Goal: Transaction & Acquisition: Purchase product/service

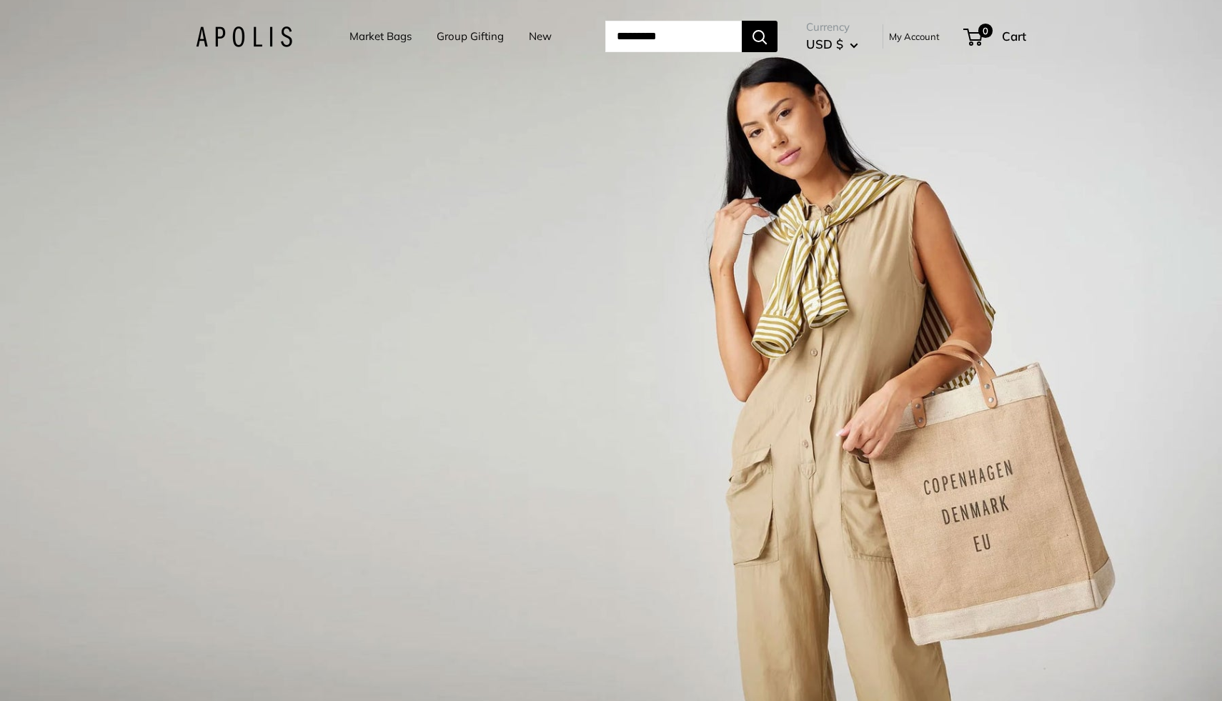
click at [450, 39] on link "Group Gifting" at bounding box center [470, 36] width 67 height 20
click at [353, 44] on link "Market Bags" at bounding box center [380, 36] width 62 height 20
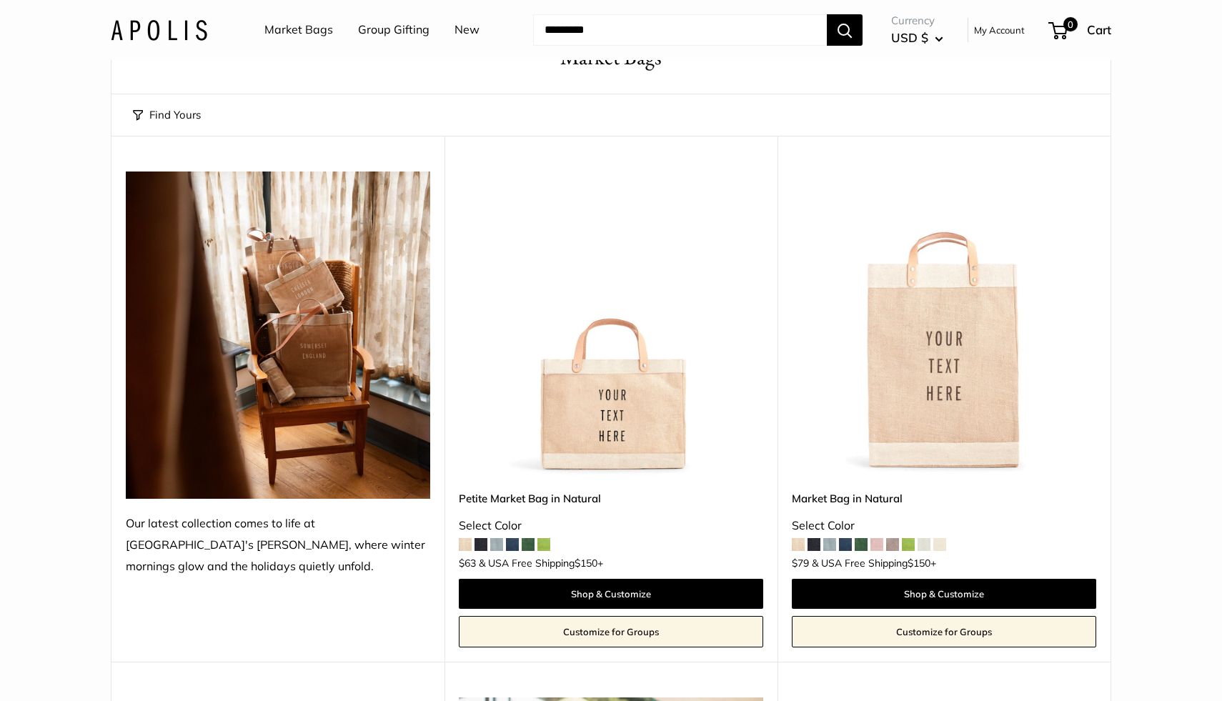
scroll to position [96, 0]
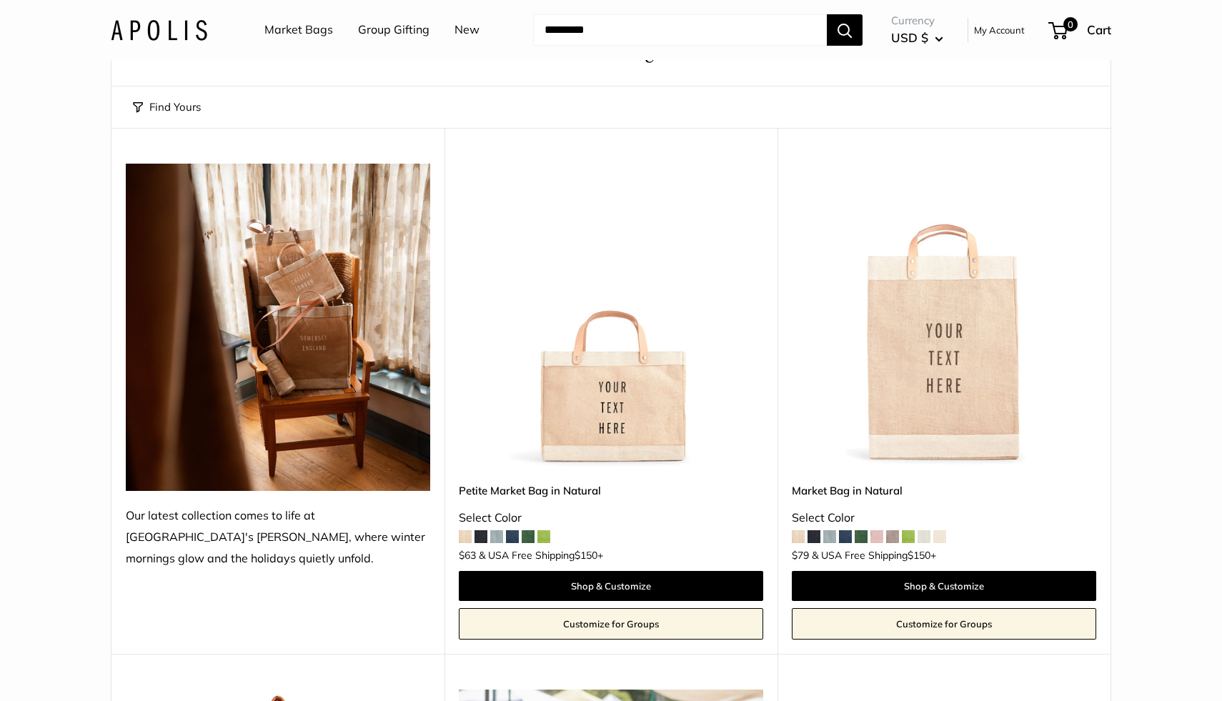
click at [0, 0] on img at bounding box center [0, 0] width 0 height 0
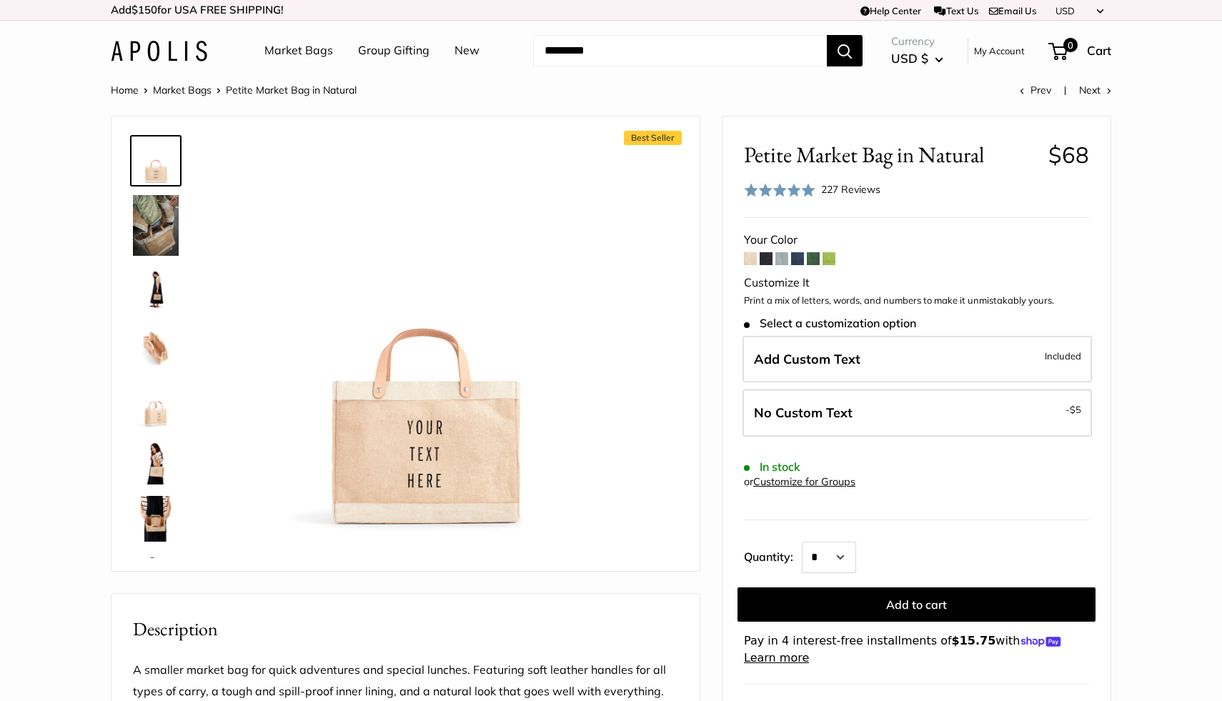
click at [158, 207] on img at bounding box center [156, 225] width 46 height 61
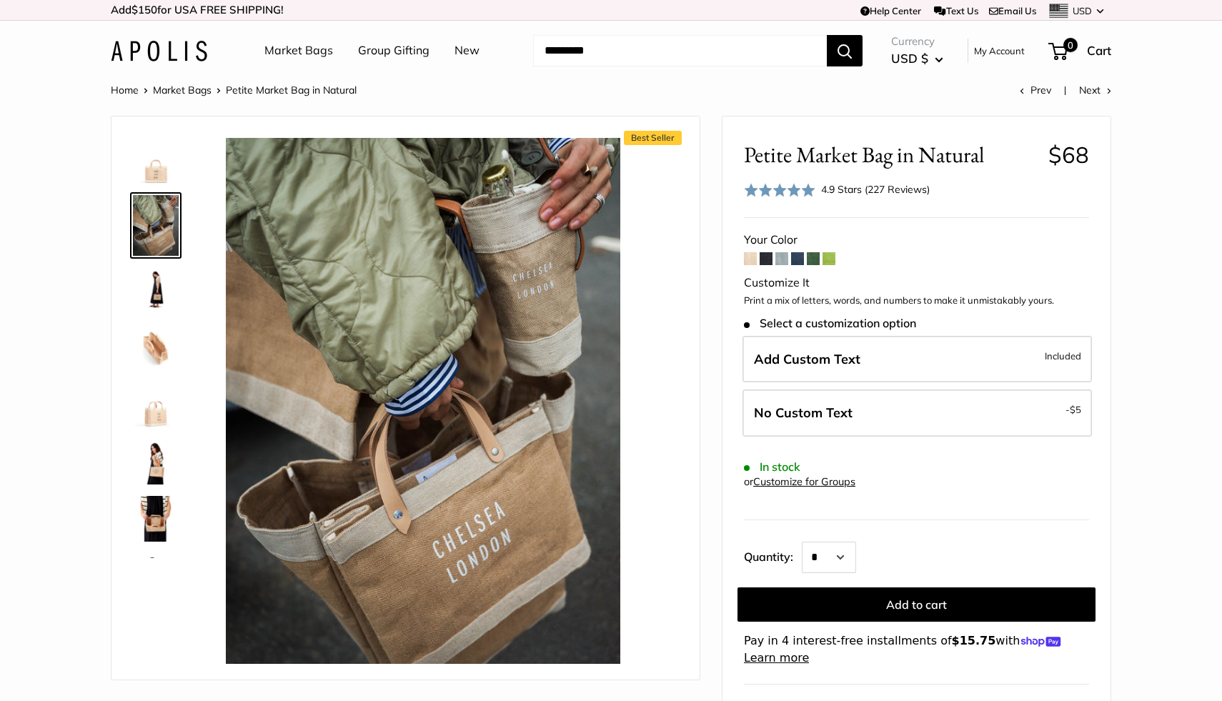
click at [154, 302] on img at bounding box center [156, 290] width 46 height 46
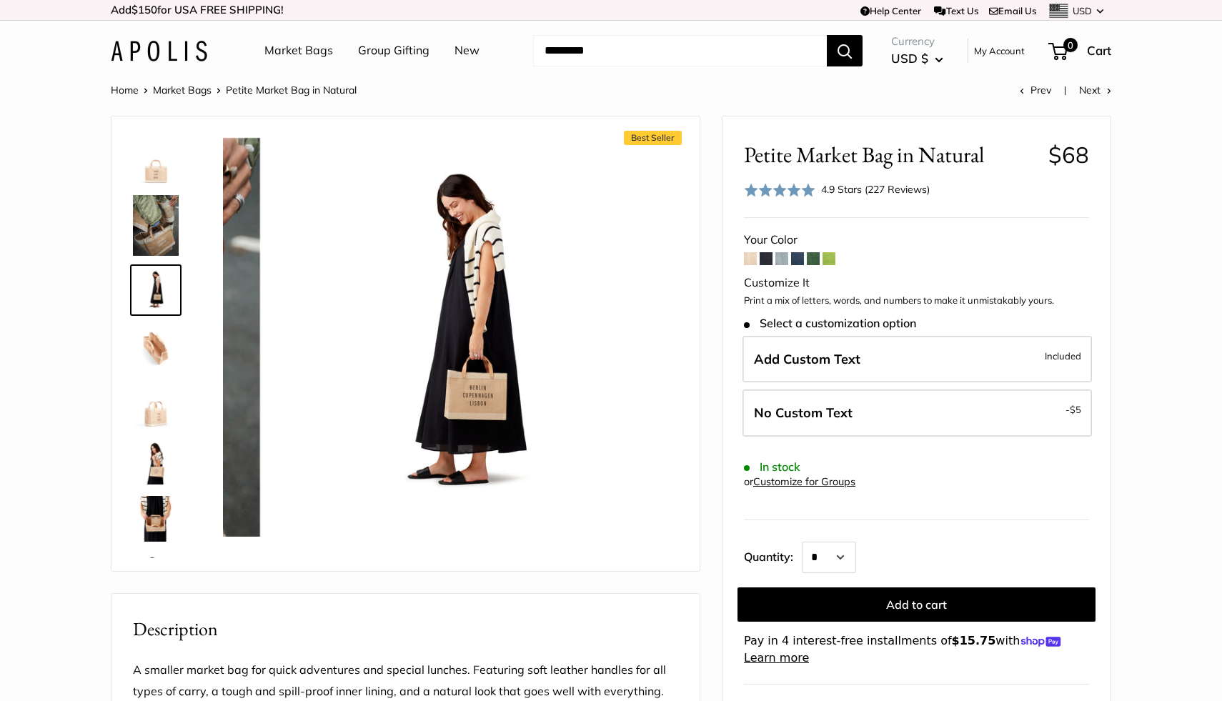
click at [156, 350] on img at bounding box center [156, 347] width 46 height 46
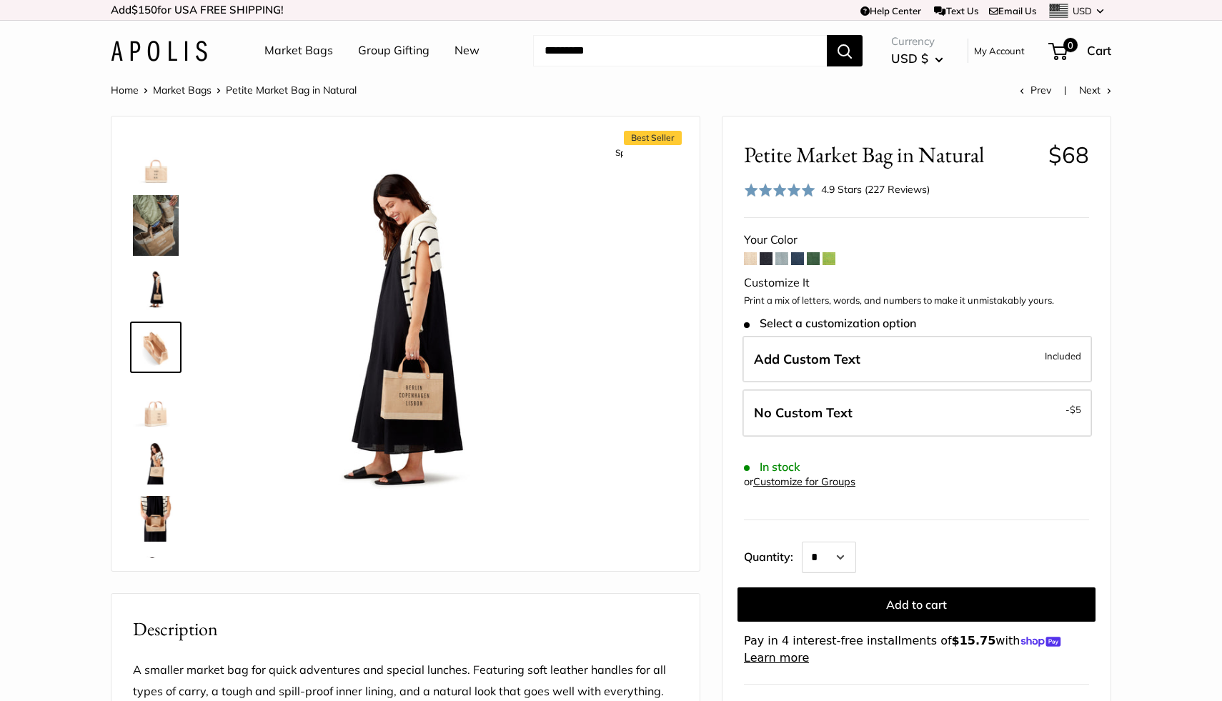
scroll to position [2, 0]
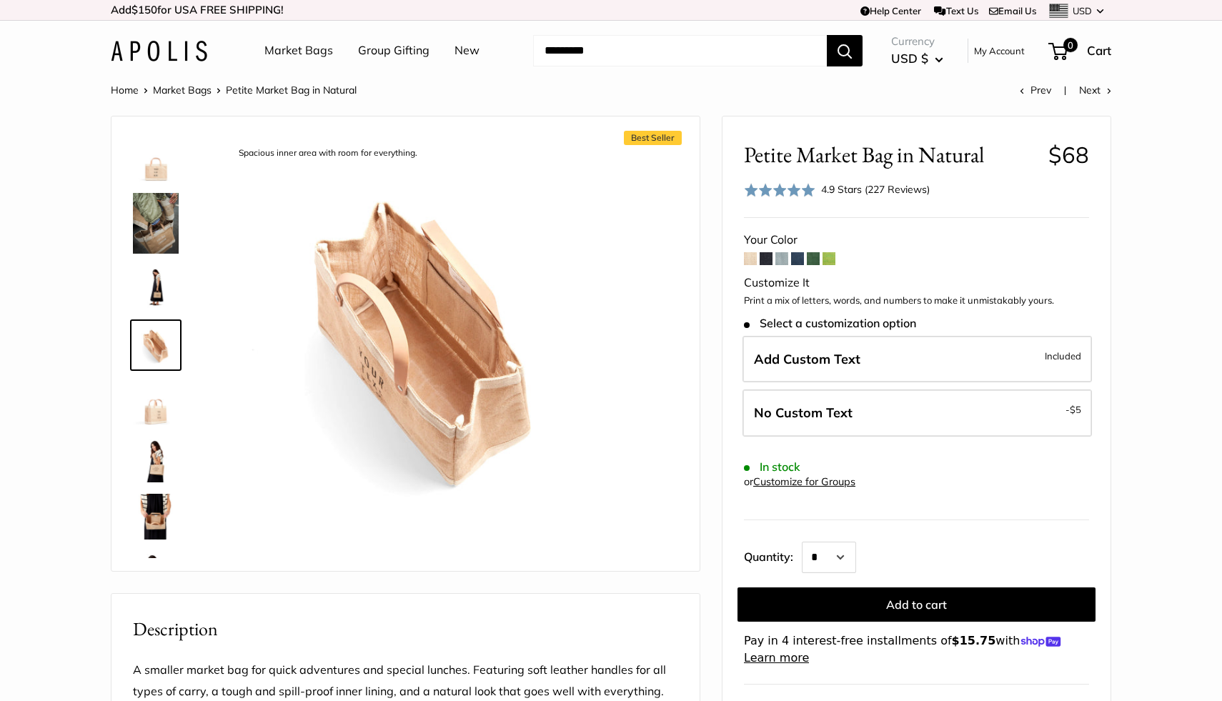
click at [153, 500] on img at bounding box center [156, 517] width 46 height 46
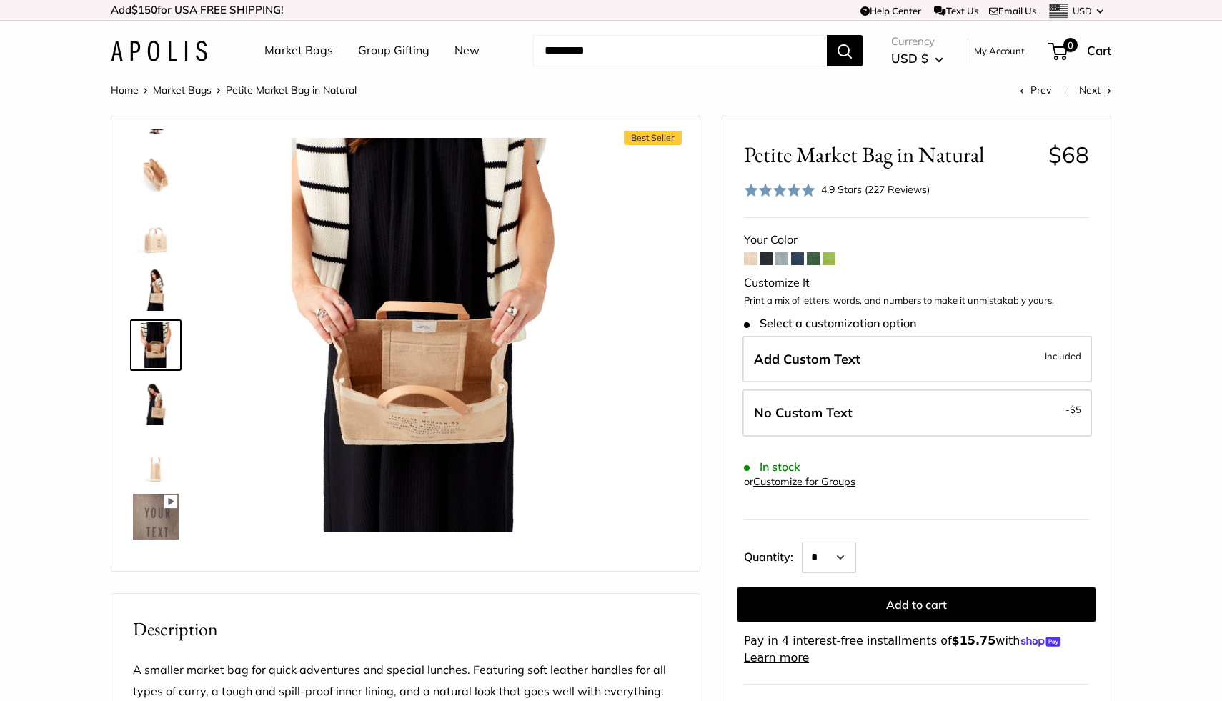
click at [154, 500] on img at bounding box center [156, 517] width 46 height 46
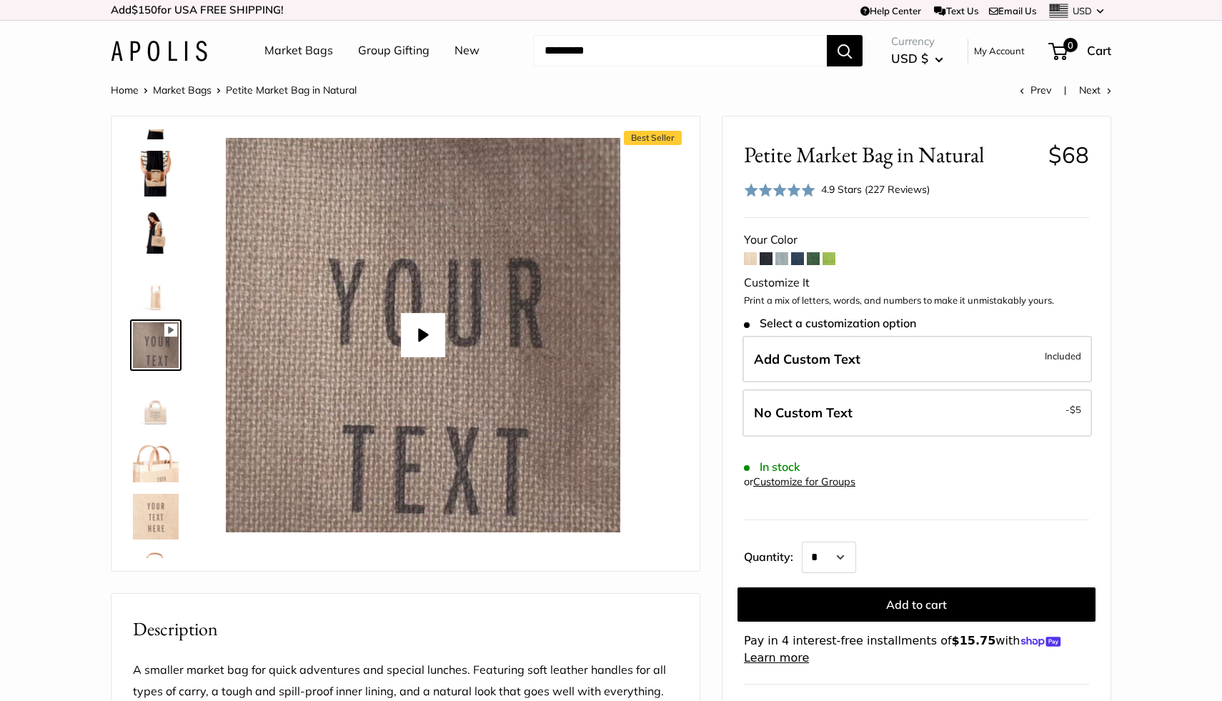
click at [154, 447] on img at bounding box center [156, 460] width 46 height 46
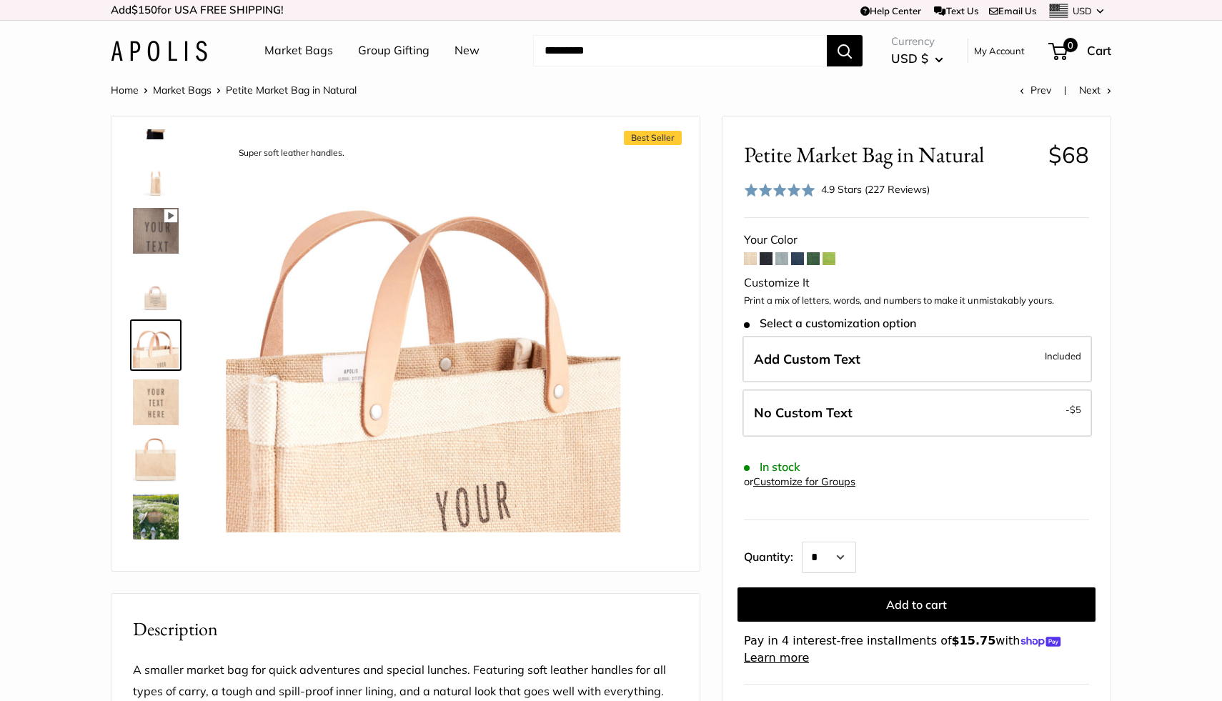
click at [154, 447] on img at bounding box center [156, 460] width 46 height 46
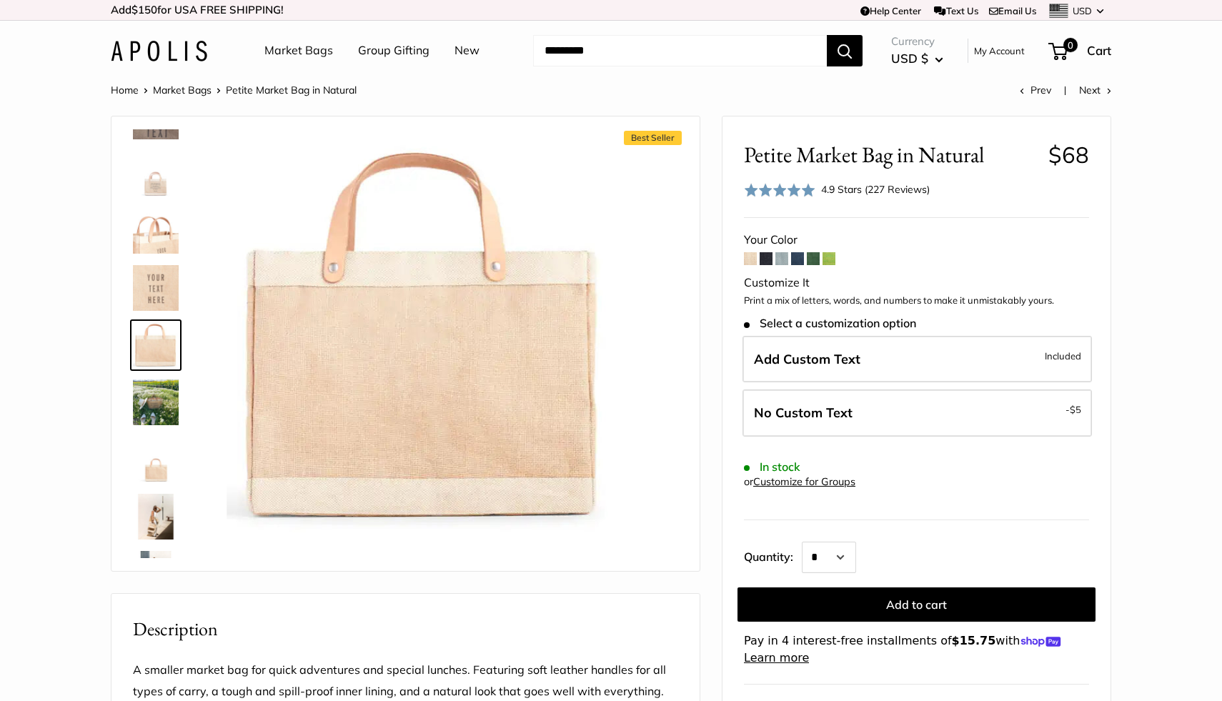
click at [152, 406] on img at bounding box center [156, 403] width 46 height 46
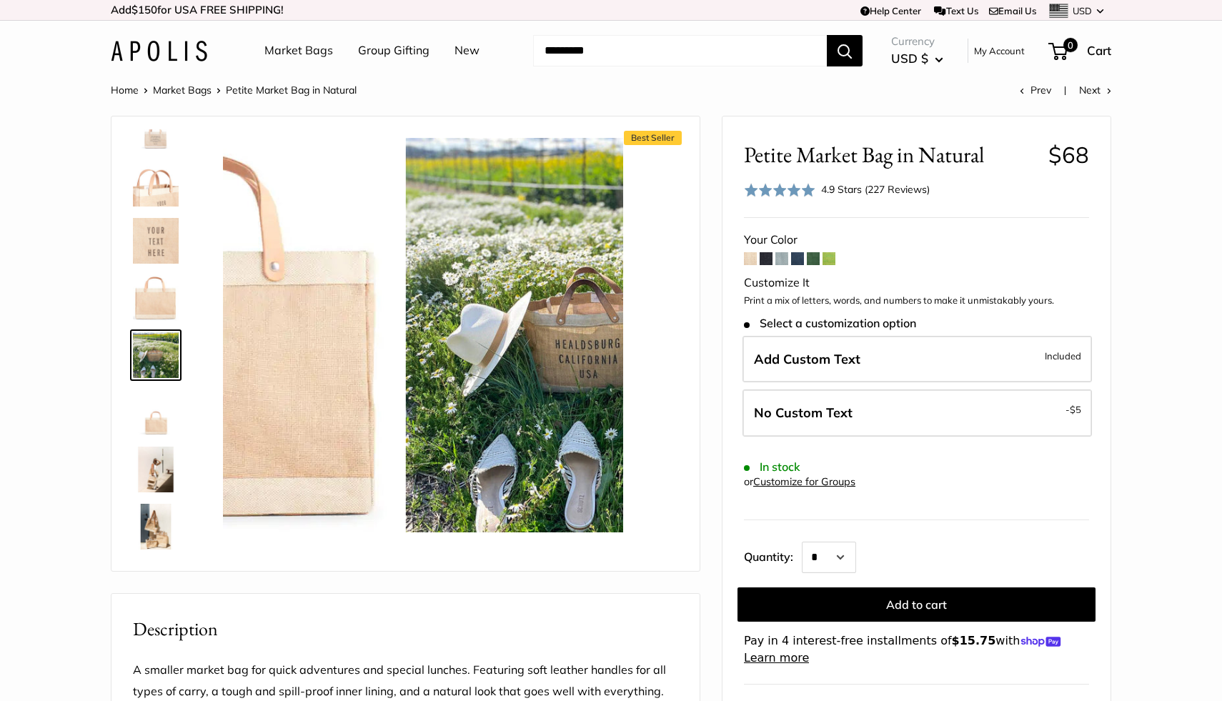
scroll to position [621, 0]
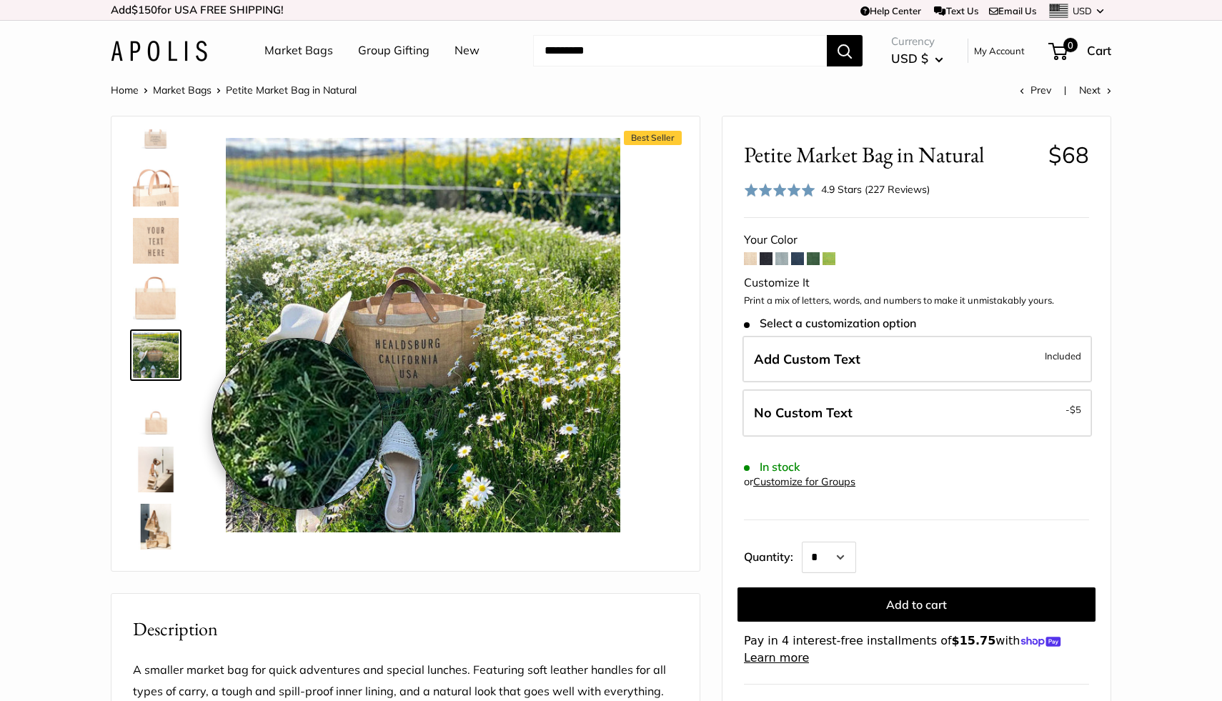
type input "*****"
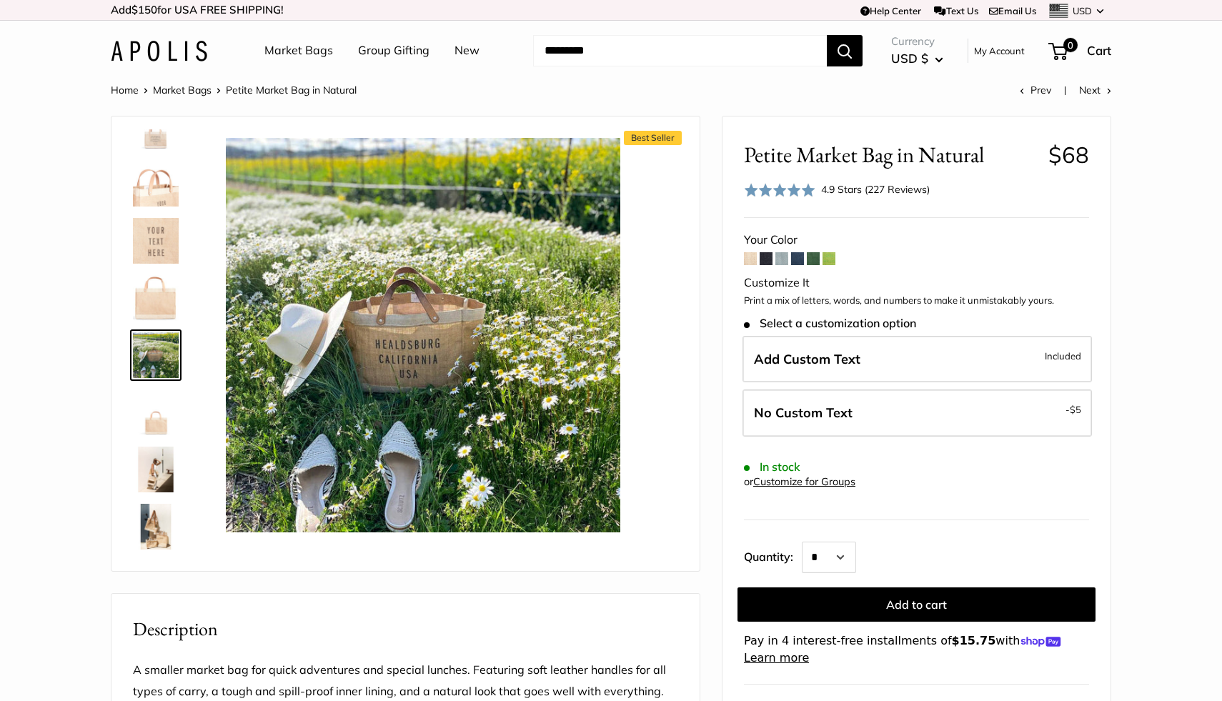
click at [145, 468] on img at bounding box center [156, 470] width 46 height 46
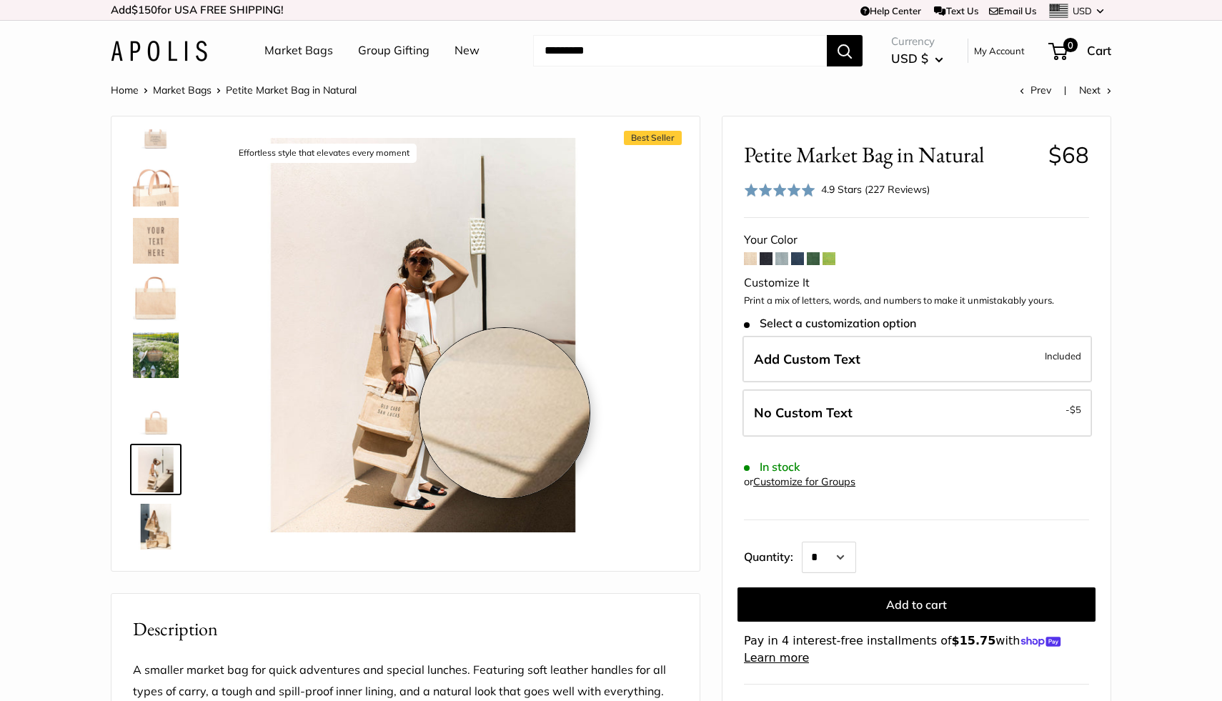
click at [134, 522] on img at bounding box center [156, 527] width 46 height 46
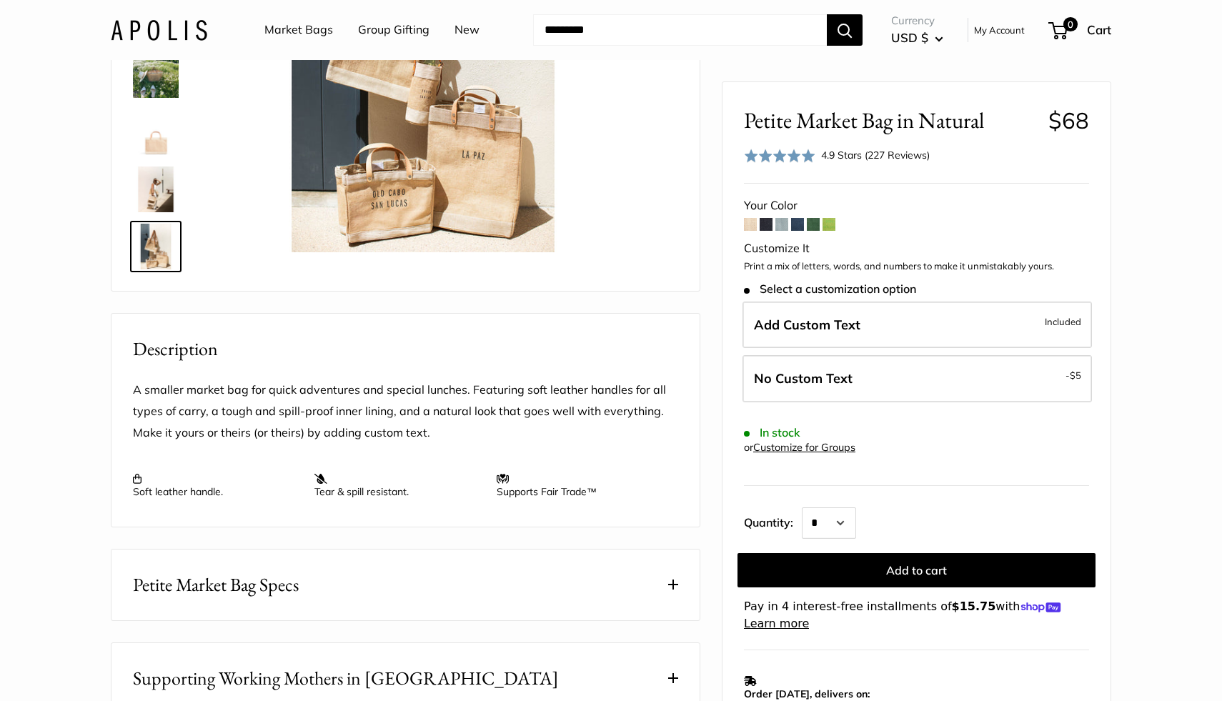
scroll to position [0, 0]
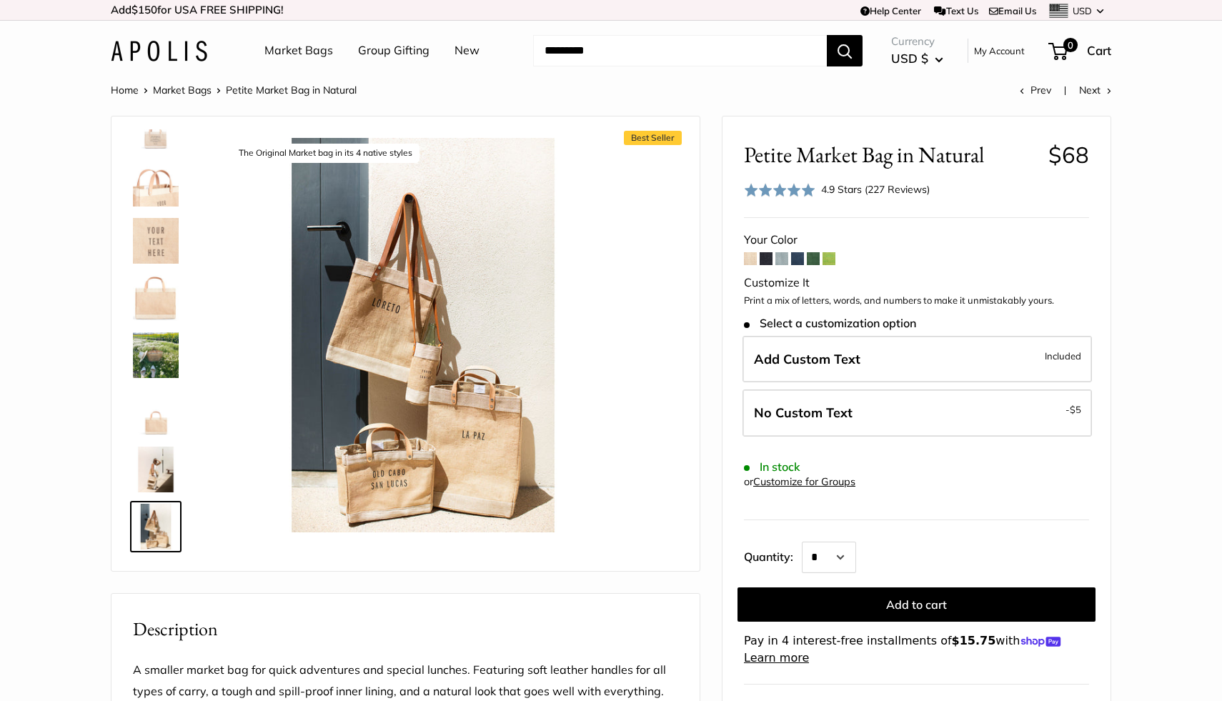
click at [157, 54] on img at bounding box center [159, 51] width 96 height 21
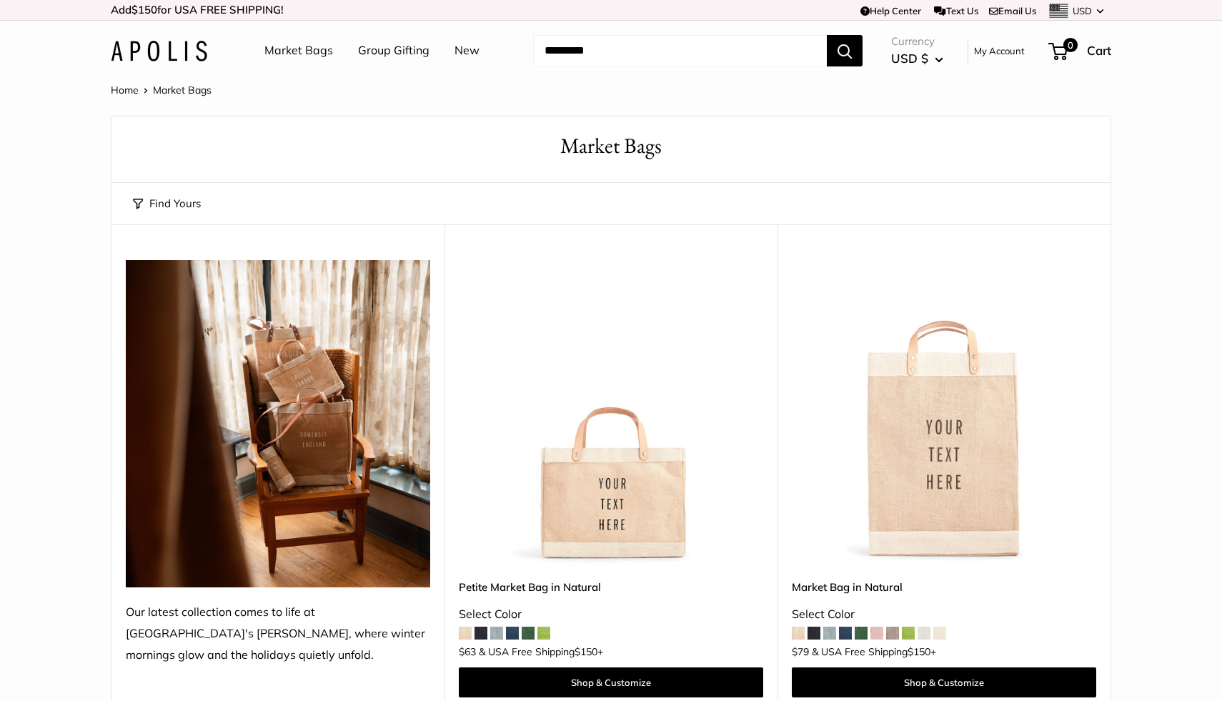
click at [264, 404] on img at bounding box center [278, 423] width 304 height 327
click at [0, 0] on img at bounding box center [0, 0] width 0 height 0
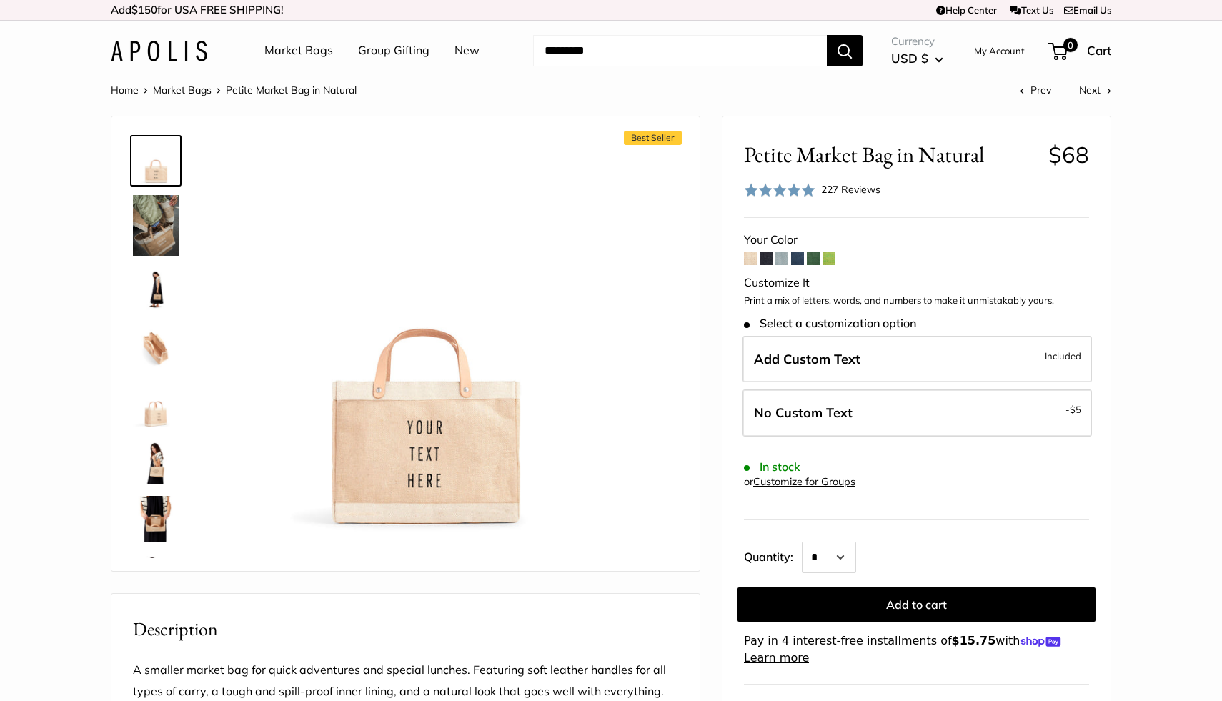
click at [149, 228] on img at bounding box center [156, 225] width 46 height 61
